Goal: Find contact information: Find contact information

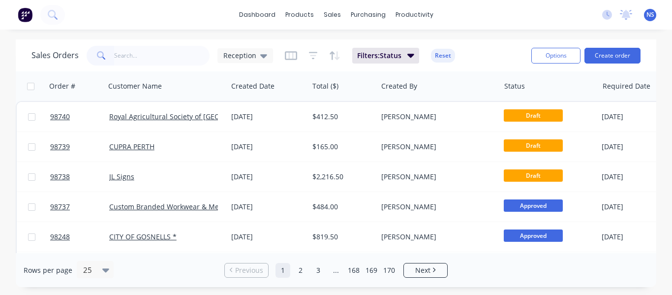
click at [132, 56] on input "text" at bounding box center [162, 56] width 96 height 20
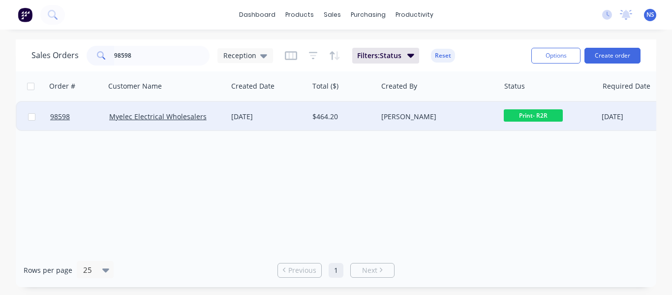
type input "98598"
click at [289, 115] on div "[DATE]" at bounding box center [267, 117] width 73 height 10
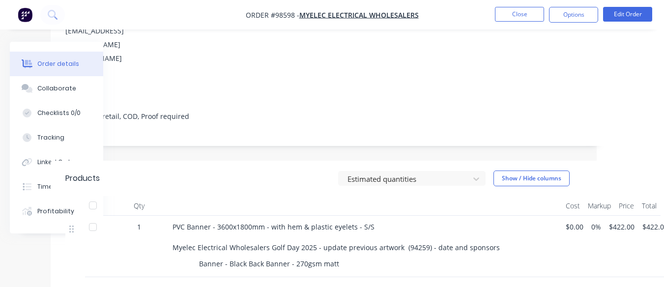
scroll to position [154, 70]
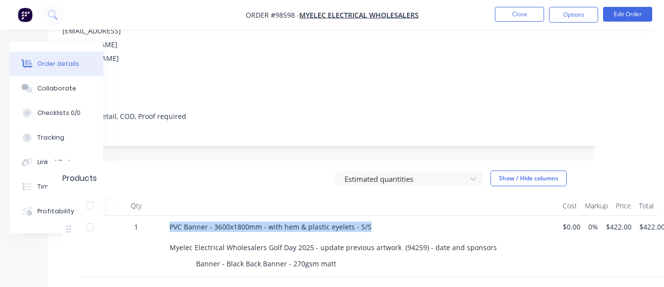
drag, startPoint x: 171, startPoint y: 213, endPoint x: 374, endPoint y: 217, distance: 203.6
click at [374, 222] on div "PVC Banner - 3600x1800mm - with hem & plastic eyelets - S/S Myelec Electrical W…" at bounding box center [363, 237] width 386 height 31
copy span "PVC Banner - 3600x1800mm - with hem & plastic eyelets - S/S"
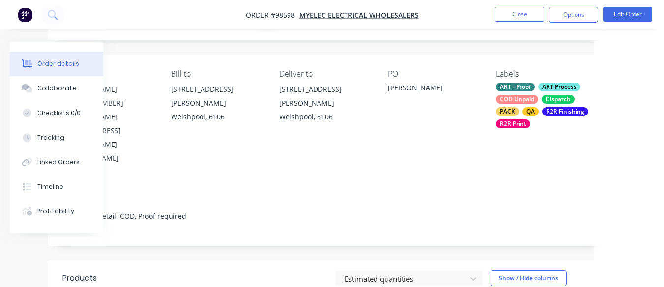
scroll to position [15, 70]
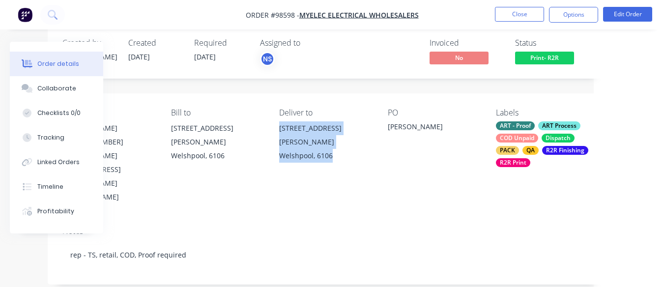
drag, startPoint x: 307, startPoint y: 127, endPoint x: 371, endPoint y: 150, distance: 67.5
click at [371, 150] on div "Contact [PERSON_NAME] [PHONE_NUMBER] [PERSON_NAME][EMAIL_ADDRESS][PERSON_NAME][…" at bounding box center [326, 155] width 556 height 125
copy div "[STREET_ADDRESS][PERSON_NAME]"
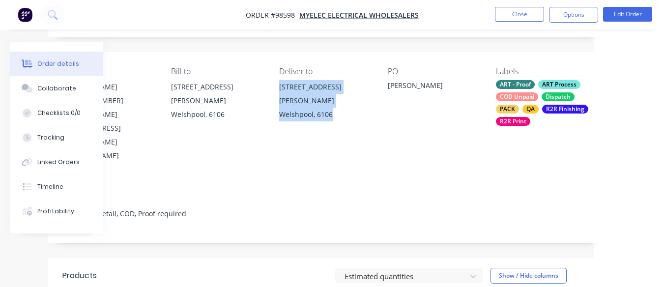
scroll to position [53, 70]
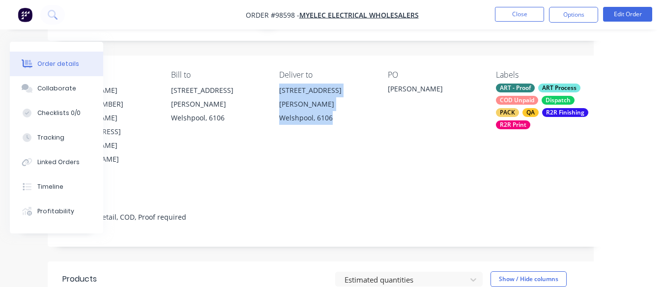
copy div "[STREET_ADDRESS][PERSON_NAME]"
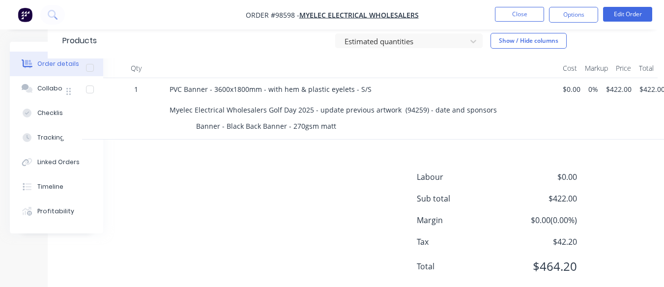
scroll to position [62, 70]
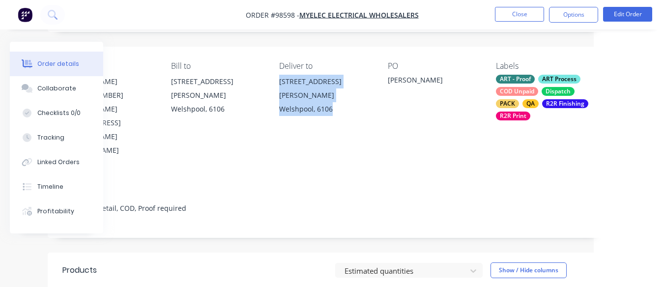
click at [369, 83] on div "[STREET_ADDRESS][PERSON_NAME]" at bounding box center [325, 89] width 93 height 28
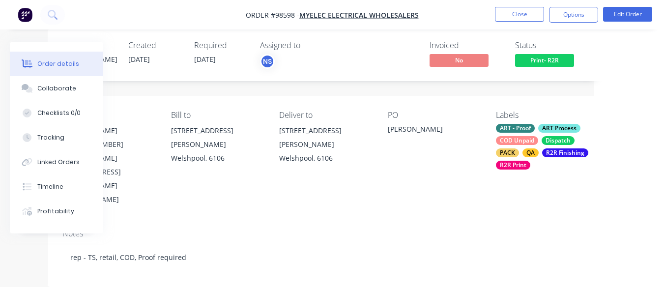
scroll to position [7, 70]
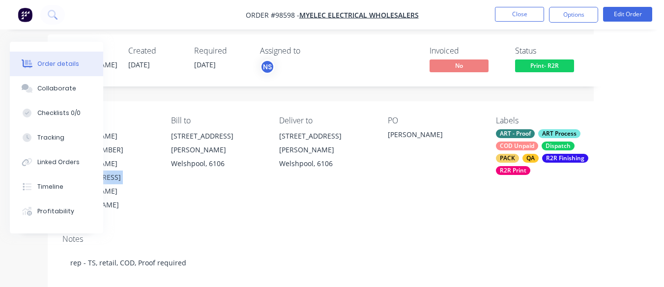
drag, startPoint x: 196, startPoint y: 164, endPoint x: 134, endPoint y: 161, distance: 62.5
click at [134, 161] on div "Contact [PERSON_NAME] [PHONE_NUMBER] [PERSON_NAME][EMAIL_ADDRESS][PERSON_NAME][…" at bounding box center [326, 163] width 556 height 125
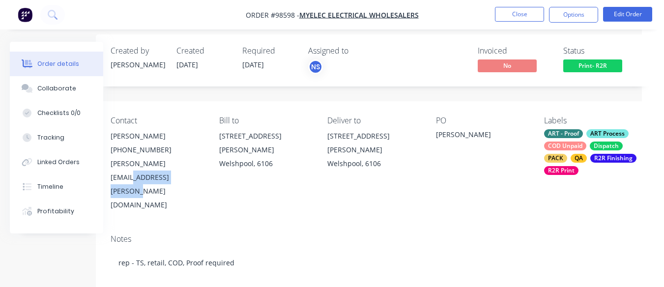
scroll to position [7, 11]
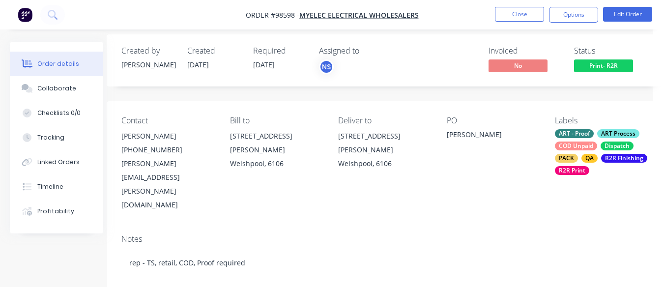
click at [119, 164] on div "Contact [PERSON_NAME] [PHONE_NUMBER] [PERSON_NAME][EMAIL_ADDRESS][PERSON_NAME][…" at bounding box center [385, 163] width 556 height 125
drag, startPoint x: 121, startPoint y: 164, endPoint x: 255, endPoint y: 167, distance: 133.3
click at [255, 167] on div "Contact [PERSON_NAME] [PHONE_NUMBER] [PERSON_NAME][EMAIL_ADDRESS][PERSON_NAME][…" at bounding box center [385, 163] width 556 height 125
copy div "[PERSON_NAME][EMAIL_ADDRESS][PERSON_NAME][DOMAIN_NAME]"
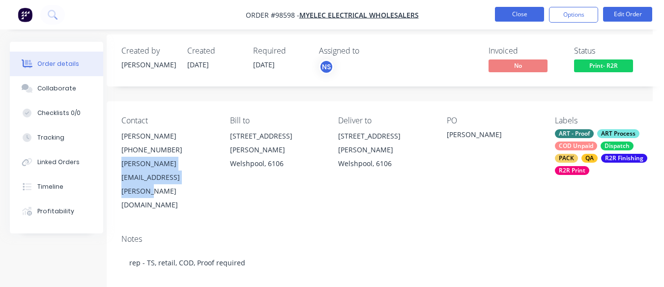
click at [520, 12] on button "Close" at bounding box center [519, 14] width 49 height 15
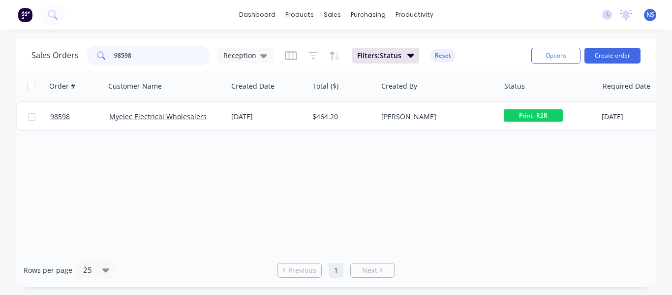
click at [145, 55] on input "98598" at bounding box center [162, 56] width 96 height 20
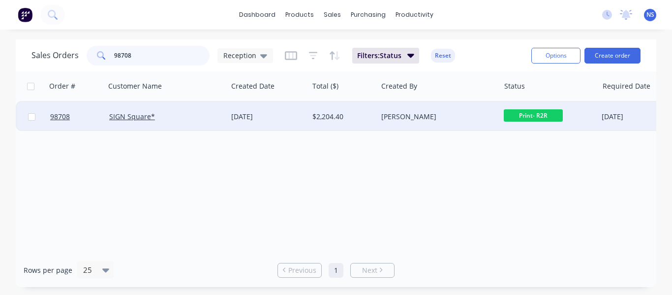
type input "98708"
click at [185, 115] on div "SIGN Square*" at bounding box center [163, 117] width 109 height 10
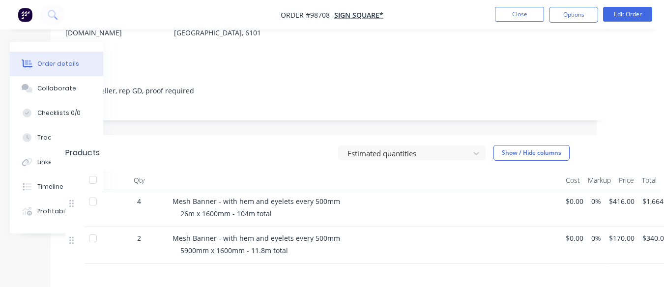
scroll to position [152, 80]
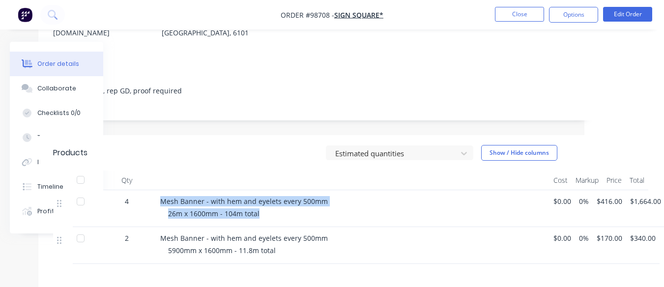
drag, startPoint x: 160, startPoint y: 185, endPoint x: 323, endPoint y: 200, distance: 162.9
click at [323, 200] on div "Mesh Banner - with hem and eyelets every 500mm 26m x 1600mm - 104m total" at bounding box center [352, 208] width 393 height 37
copy div "Mesh Banner - with hem and eyelets every 500mm 26m x 1600mm - 104m total"
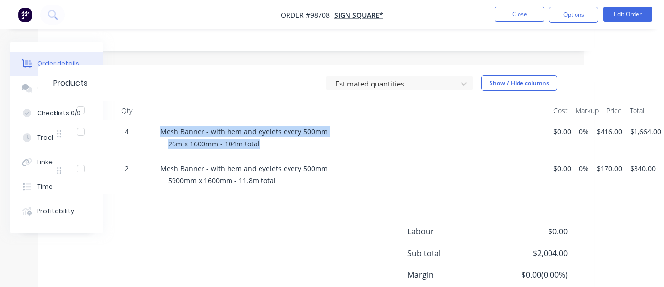
scroll to position [253, 80]
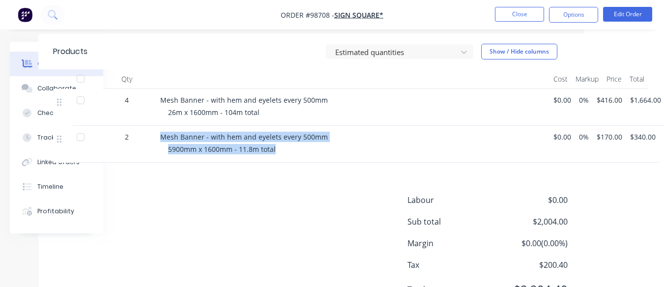
drag, startPoint x: 162, startPoint y: 122, endPoint x: 321, endPoint y: 131, distance: 159.6
click at [321, 131] on div "Mesh Banner - with hem and eyelets every 500mm 5900mm x 1600mm - 11.8m total" at bounding box center [352, 144] width 393 height 37
copy div "Mesh Banner - with hem and eyelets every 500mm 5900mm x 1600mm - 11.8m total"
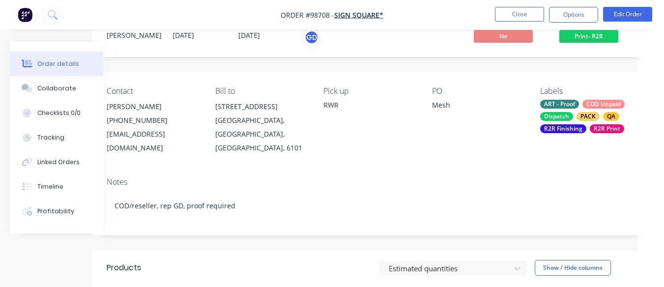
scroll to position [37, 0]
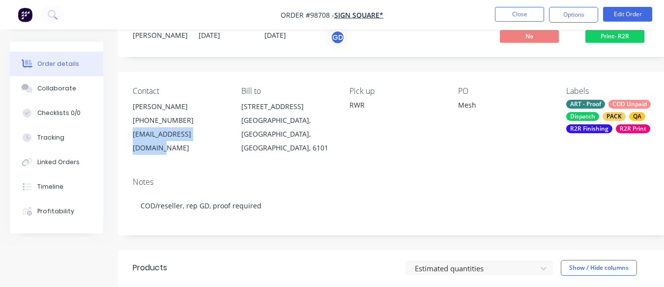
drag, startPoint x: 131, startPoint y: 133, endPoint x: 214, endPoint y: 135, distance: 82.6
click at [214, 135] on div "Contact [PERSON_NAME] [PHONE_NUMBER] [EMAIL_ADDRESS][DOMAIN_NAME] Bill to [STRE…" at bounding box center [396, 121] width 556 height 98
copy div "[EMAIL_ADDRESS][DOMAIN_NAME]"
click at [68, 86] on div "Collaborate" at bounding box center [56, 88] width 39 height 9
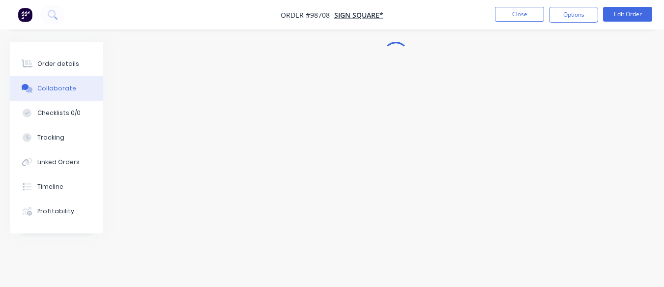
scroll to position [22, 0]
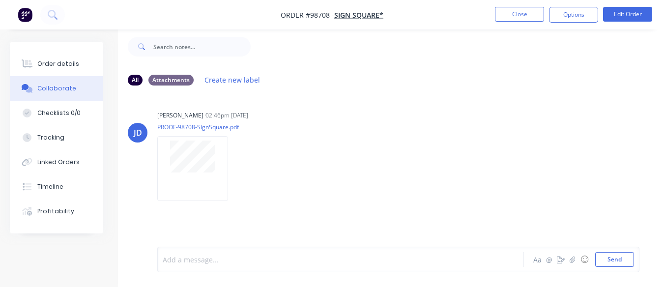
click at [209, 256] on div at bounding box center [339, 260] width 353 height 10
click at [516, 12] on button "Close" at bounding box center [519, 14] width 49 height 15
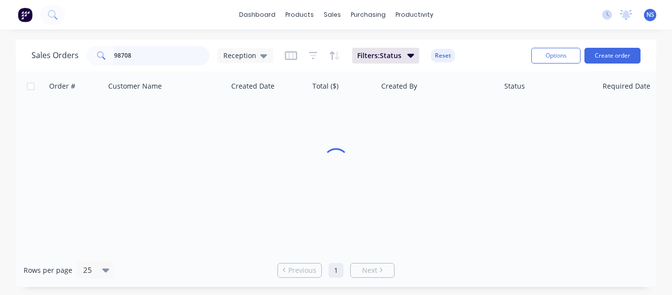
click at [156, 52] on input "98708" at bounding box center [162, 56] width 96 height 20
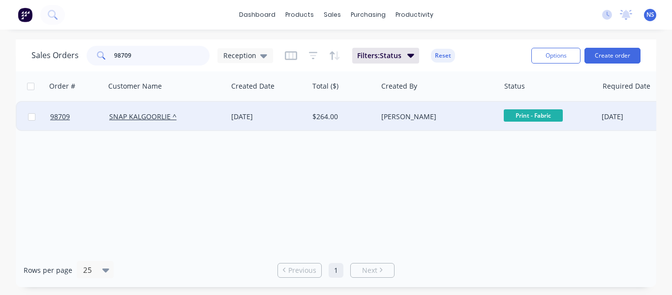
type input "98709"
click at [206, 119] on div "SNAP KALGOORLIE ^" at bounding box center [163, 117] width 109 height 10
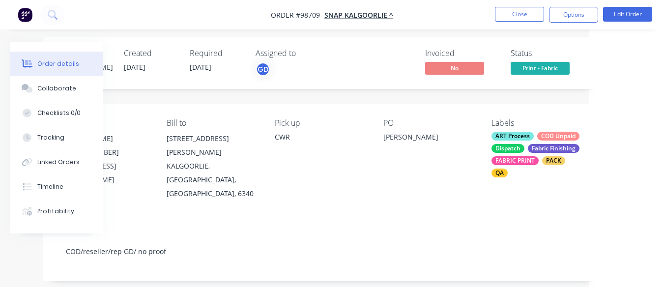
scroll to position [0, 75]
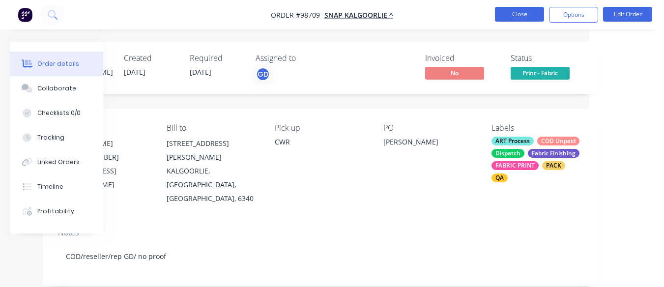
click at [517, 13] on button "Close" at bounding box center [519, 14] width 49 height 15
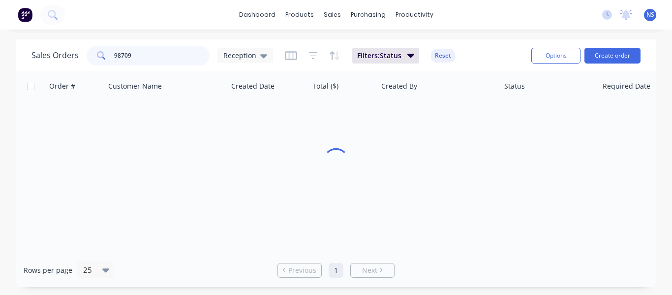
click at [158, 53] on input "98709" at bounding box center [162, 56] width 96 height 20
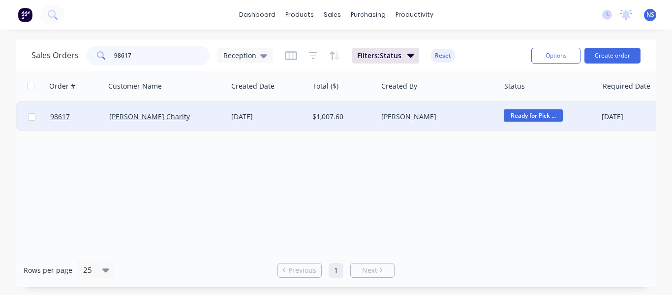
type input "98617"
click at [200, 120] on div "[PERSON_NAME] Charity" at bounding box center [163, 117] width 109 height 10
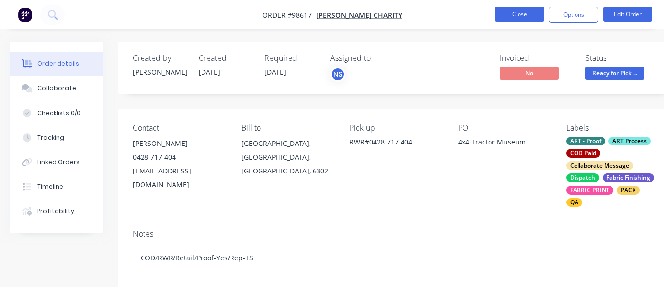
click at [522, 14] on button "Close" at bounding box center [519, 14] width 49 height 15
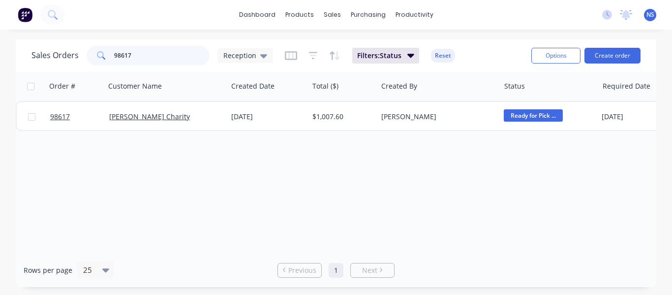
click at [154, 56] on input "98617" at bounding box center [162, 56] width 96 height 20
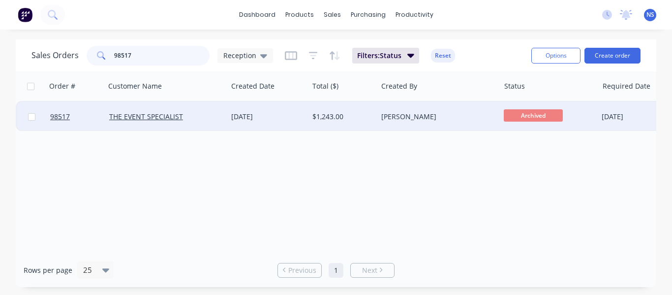
type input "98517"
click at [285, 115] on div "[DATE]" at bounding box center [267, 117] width 73 height 10
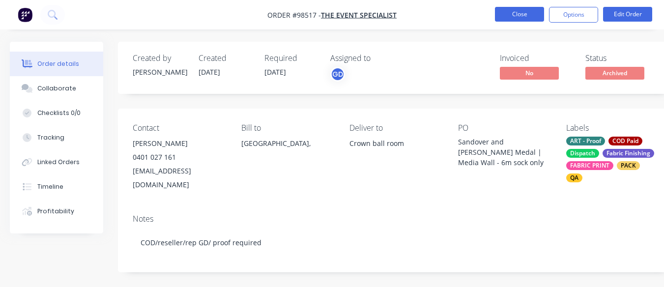
click at [522, 14] on button "Close" at bounding box center [519, 14] width 49 height 15
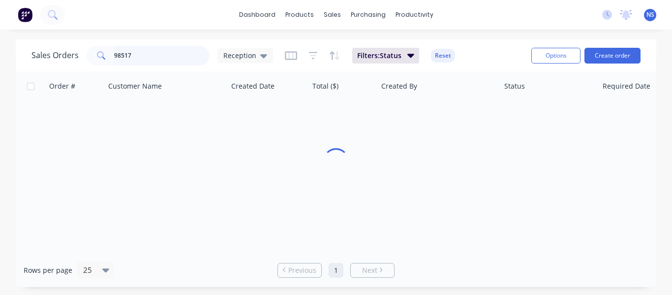
click at [174, 58] on input "98517" at bounding box center [162, 56] width 96 height 20
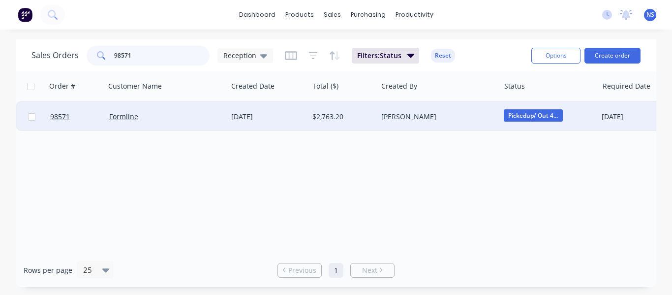
type input "98571"
click at [201, 117] on div "Formline" at bounding box center [163, 117] width 109 height 10
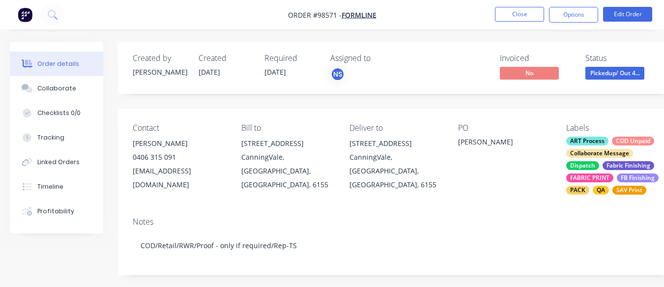
click at [612, 142] on div "ART Process COD Unpaid Collaborate Message Dispatch Fabric Finishing FABRIC PRI…" at bounding box center [613, 166] width 93 height 58
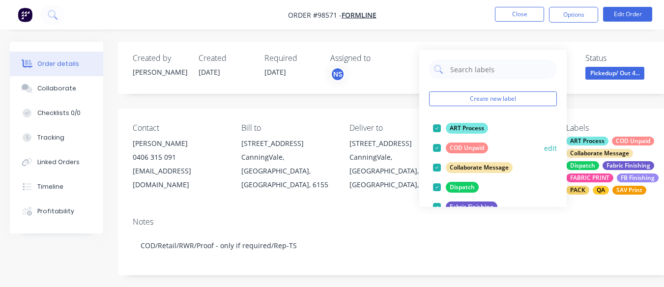
click at [439, 149] on div at bounding box center [437, 148] width 20 height 20
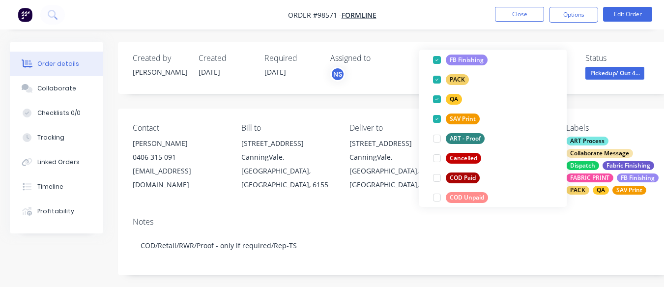
scroll to position [171, 0]
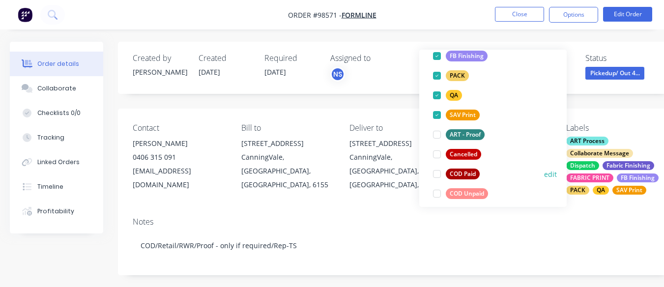
click at [441, 175] on div at bounding box center [437, 174] width 20 height 20
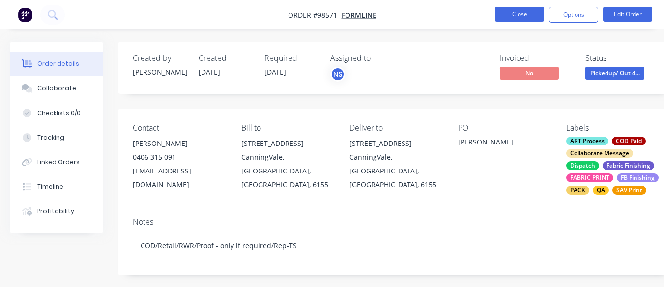
click at [523, 15] on button "Close" at bounding box center [519, 14] width 49 height 15
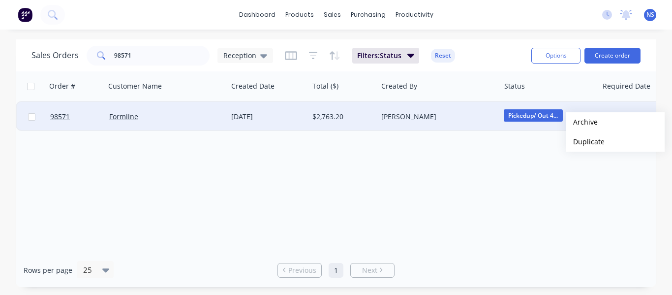
click at [582, 122] on button "Archive" at bounding box center [615, 122] width 98 height 20
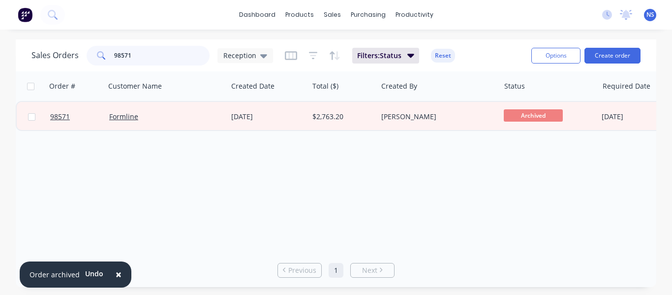
click at [149, 54] on input "98571" at bounding box center [162, 56] width 96 height 20
type input "9"
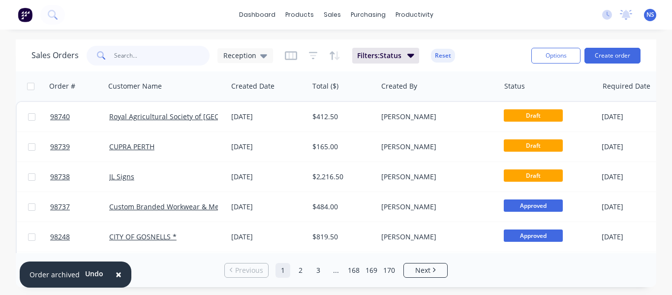
click at [140, 50] on input "text" at bounding box center [162, 56] width 96 height 20
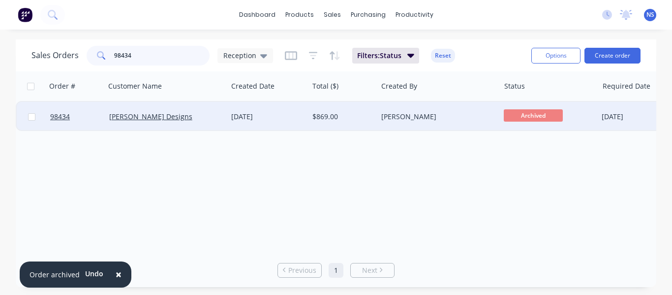
type input "98434"
click at [203, 112] on div "[PERSON_NAME] Designs" at bounding box center [163, 117] width 109 height 10
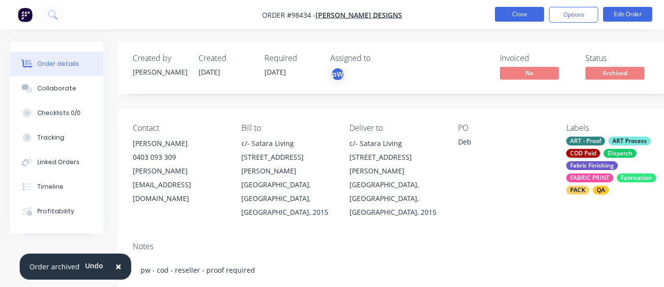
click at [517, 18] on button "Close" at bounding box center [519, 14] width 49 height 15
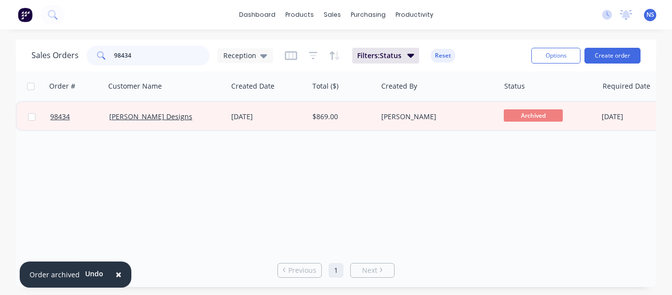
click at [159, 60] on input "98434" at bounding box center [162, 56] width 96 height 20
type input "9"
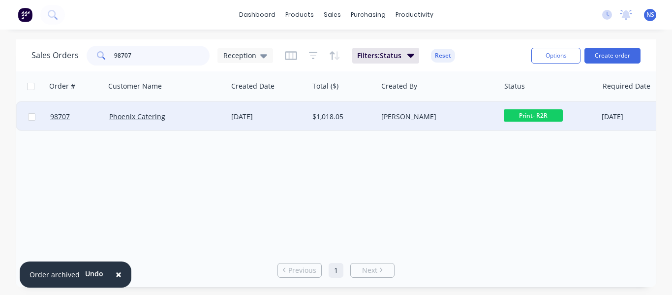
type input "98707"
click at [194, 116] on div "Phoenix Catering" at bounding box center [163, 117] width 109 height 10
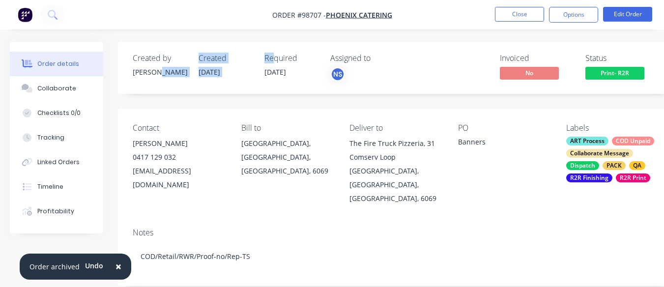
drag, startPoint x: 190, startPoint y: 63, endPoint x: 278, endPoint y: -52, distance: 144.9
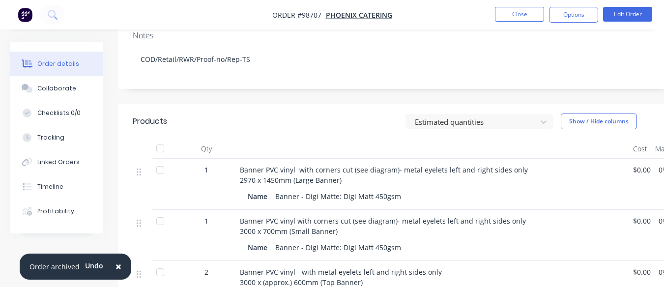
scroll to position [199, 0]
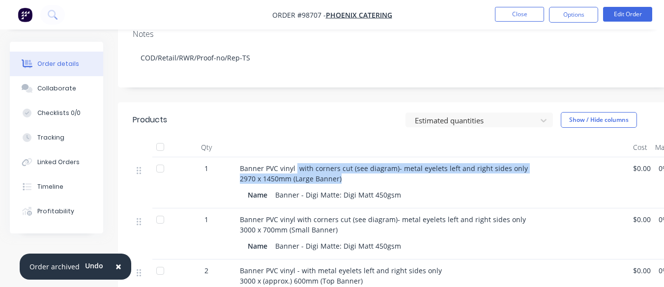
drag, startPoint x: 297, startPoint y: 156, endPoint x: 503, endPoint y: 163, distance: 206.2
click at [503, 163] on div "Banner PVC vinyl with corners cut (see diagram)- metal eyelets left and right s…" at bounding box center [433, 173] width 386 height 21
copy span "with corners cut (see diagram)- metal eyelets left and right sides only 2970 x …"
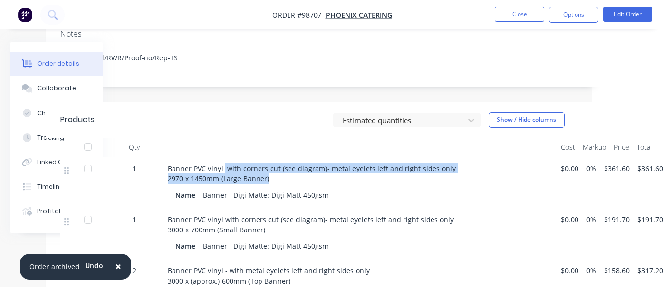
scroll to position [199, 75]
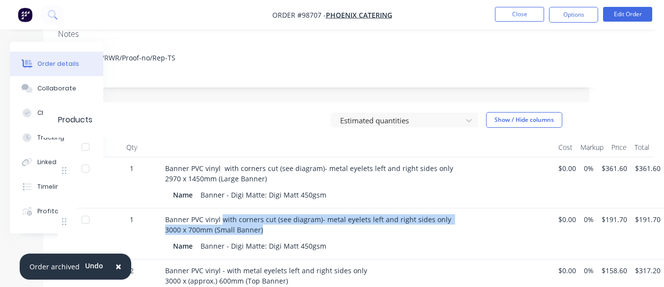
drag, startPoint x: 221, startPoint y: 206, endPoint x: 315, endPoint y: 217, distance: 94.6
click at [315, 217] on div "Banner PVC vinyl with corners cut (see diagram)- metal eyelets left and right s…" at bounding box center [358, 224] width 386 height 21
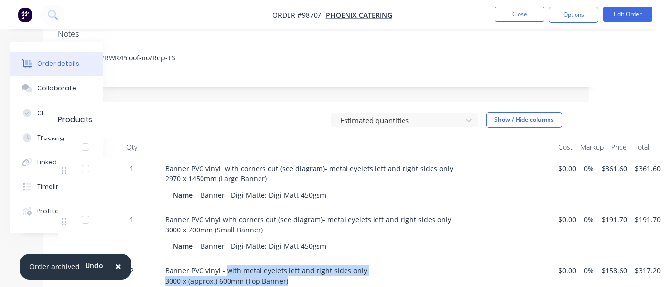
drag, startPoint x: 226, startPoint y: 255, endPoint x: 346, endPoint y: 267, distance: 120.6
click at [346, 267] on div "Banner PVC vinyl - with metal eyelets left and right sides only 3000 x (approx.…" at bounding box center [358, 276] width 386 height 21
click at [66, 86] on div "Collaborate" at bounding box center [56, 88] width 39 height 9
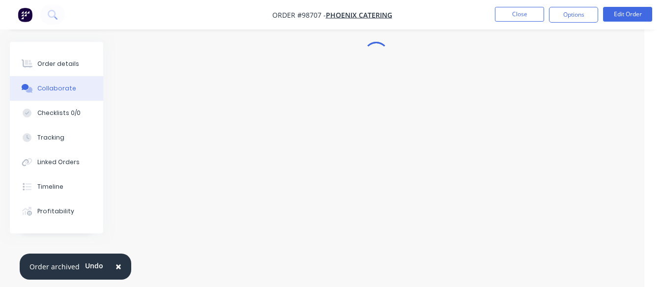
scroll to position [22, 20]
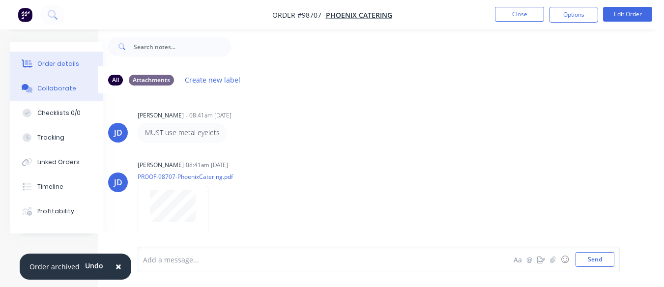
click at [63, 61] on div "Order details" at bounding box center [58, 64] width 42 height 9
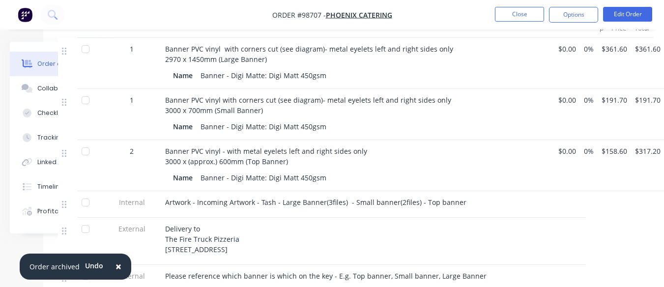
scroll to position [321, 75]
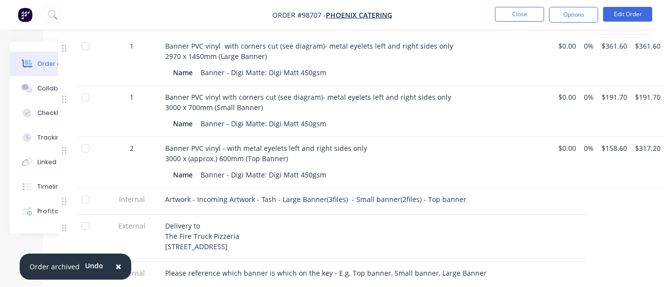
click at [590, 290] on html "Order #98707 - Phoenix Catering Close Options Edit Order Order details Collabor…" at bounding box center [257, 95] width 664 height 833
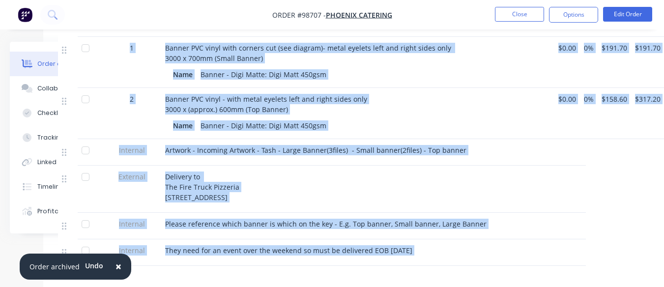
drag, startPoint x: 668, startPoint y: 290, endPoint x: 669, endPoint y: 282, distance: 7.4
click at [590, 282] on html "Order #98707 - Phoenix Catering Close Options Edit Order Order details Collabor…" at bounding box center [257, 46] width 664 height 833
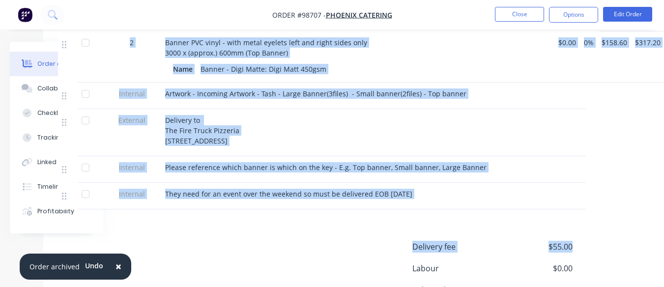
scroll to position [434, 75]
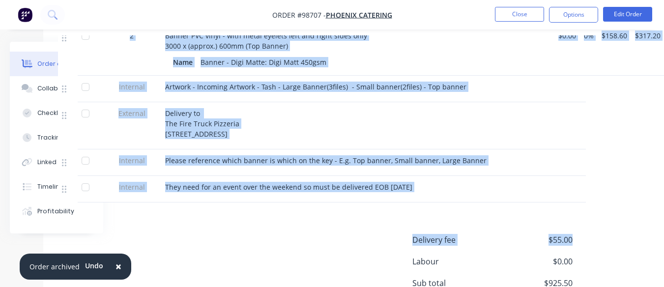
click at [573, 198] on div at bounding box center [575, 189] width 8 height 27
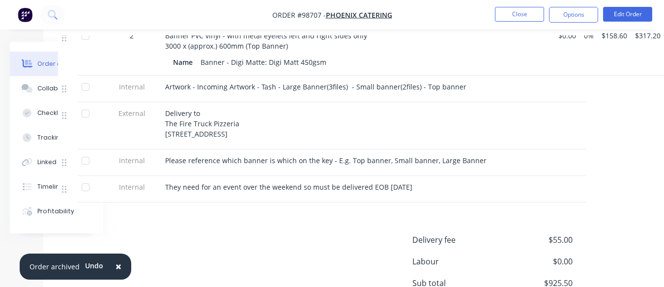
drag, startPoint x: 165, startPoint y: 111, endPoint x: 243, endPoint y: 129, distance: 79.7
click at [243, 129] on div "Delivery to The Fire Truck Pizzeria [STREET_ADDRESS]" at bounding box center [358, 123] width 386 height 31
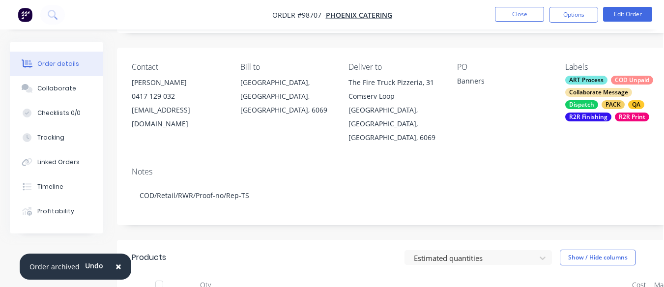
scroll to position [61, 0]
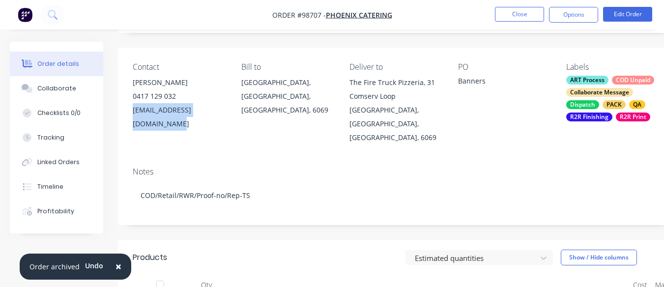
drag, startPoint x: 132, startPoint y: 109, endPoint x: 234, endPoint y: 114, distance: 101.9
click at [234, 114] on div "Contact [PERSON_NAME] [PHONE_NUMBER] [EMAIL_ADDRESS][DOMAIN_NAME] Bill to [GEOG…" at bounding box center [396, 104] width 556 height 112
